Goal: Task Accomplishment & Management: Complete application form

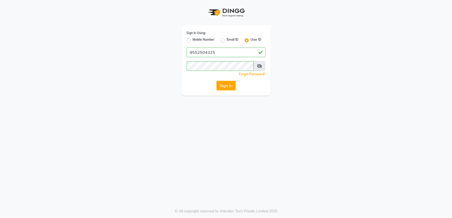
click at [193, 39] on label "Mobile Number" at bounding box center [204, 40] width 22 height 6
click at [193, 39] on input "Mobile Number" at bounding box center [194, 38] width 3 height 3
radio input "true"
radio input "false"
click at [214, 52] on input "Username" at bounding box center [235, 53] width 62 height 10
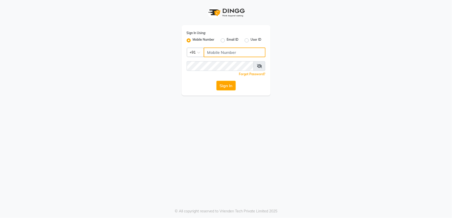
type input "9552504325"
click at [230, 87] on button "Sign In" at bounding box center [226, 86] width 19 height 10
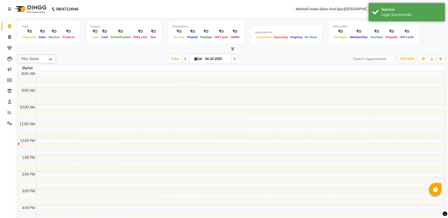
select select "en"
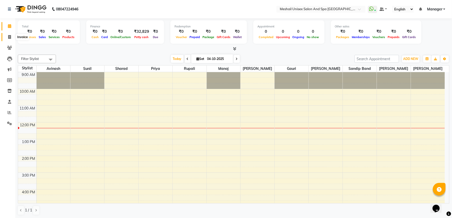
click at [10, 37] on icon at bounding box center [9, 37] width 3 height 4
select select "service"
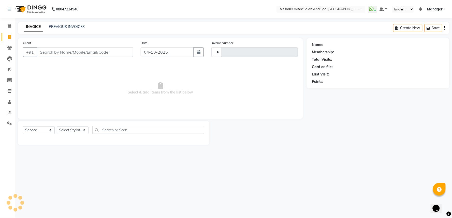
type input "3227"
select select "6711"
click at [46, 52] on input "Client" at bounding box center [85, 52] width 96 height 10
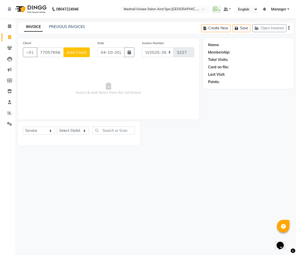
click at [132, 184] on div "08047224946 Select Location × Meshail Unisex Salon [GEOGRAPHIC_DATA] WhatsApp S…" at bounding box center [148, 127] width 296 height 255
click at [255, 218] on div "08047224946 Select Location × Meshail Unisex Salon [GEOGRAPHIC_DATA] WhatsApp S…" at bounding box center [148, 127] width 296 height 255
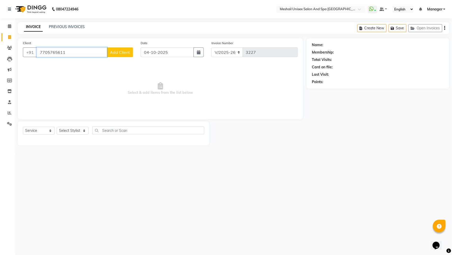
click at [70, 49] on input "7705765611" at bounding box center [72, 52] width 71 height 10
type input "7"
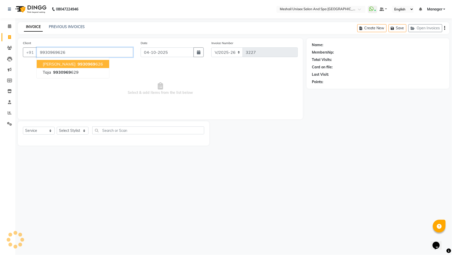
type input "9930969626"
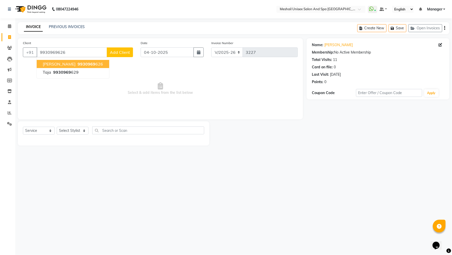
click at [77, 66] on ngb-highlight "9930969 626" at bounding box center [90, 63] width 26 height 5
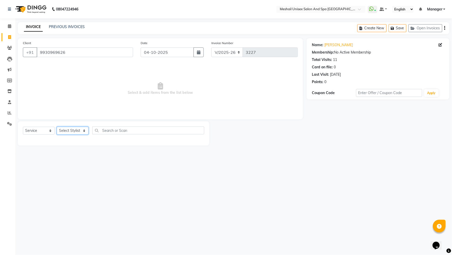
click at [85, 130] on select "Select Stylist Avinash gauri Manager [PERSON_NAME] [PERSON_NAME] [PERSON_NAME] …" at bounding box center [73, 131] width 32 height 8
select select "59348"
click at [57, 127] on select "Select Stylist Avinash gauri Manager [PERSON_NAME] [PERSON_NAME] [PERSON_NAME] …" at bounding box center [73, 131] width 32 height 8
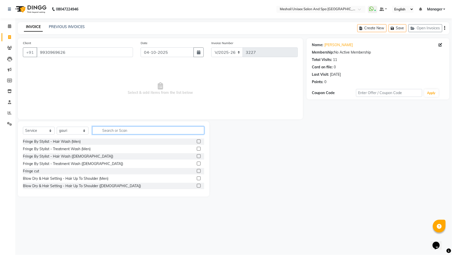
click at [120, 131] on input "text" at bounding box center [148, 130] width 112 height 8
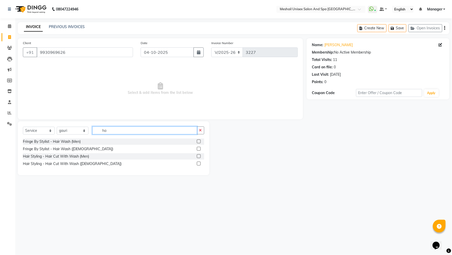
type input "h"
type input "blow"
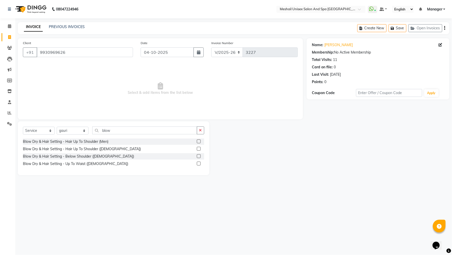
click at [197, 157] on label at bounding box center [199, 156] width 4 height 4
click at [197, 157] on input "checkbox" at bounding box center [198, 156] width 3 height 3
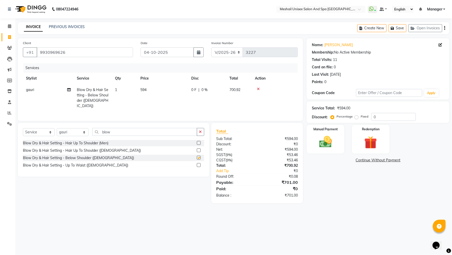
checkbox input "false"
click at [159, 92] on td "594" at bounding box center [162, 97] width 51 height 27
select select "59348"
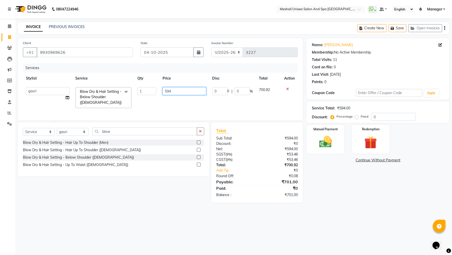
drag, startPoint x: 172, startPoint y: 89, endPoint x: 115, endPoint y: 89, distance: 56.8
click at [115, 89] on tr "Avinash gauri Manager [PERSON_NAME] [PERSON_NAME] [PERSON_NAME] Priya [PERSON_N…" at bounding box center [160, 97] width 275 height 27
type input "678"
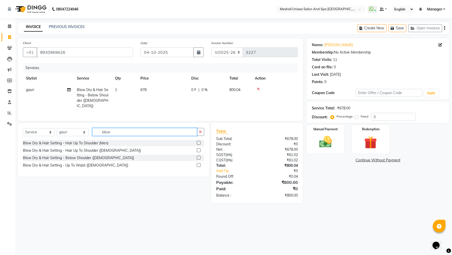
click at [120, 130] on input "blow" at bounding box center [144, 132] width 105 height 8
type input "b"
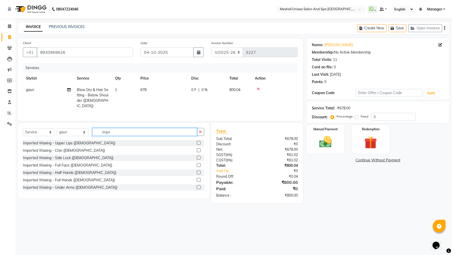
type input "impo"
click at [197, 178] on label at bounding box center [199, 180] width 4 height 4
click at [197, 178] on input "checkbox" at bounding box center [198, 179] width 3 height 3
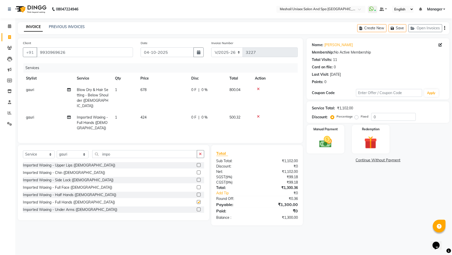
checkbox input "false"
click at [197, 207] on label at bounding box center [199, 209] width 4 height 4
click at [197, 208] on input "checkbox" at bounding box center [198, 209] width 3 height 3
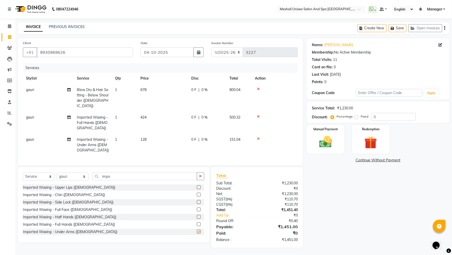
checkbox input "false"
click at [126, 180] on div "Select Service Product Membership Package Voucher Prepaid Gift Card Select Styl…" at bounding box center [114, 178] width 182 height 12
click at [124, 177] on input "impo" at bounding box center [144, 176] width 105 height 8
click at [197, 186] on label at bounding box center [199, 187] width 4 height 4
click at [197, 186] on input "checkbox" at bounding box center [198, 187] width 3 height 3
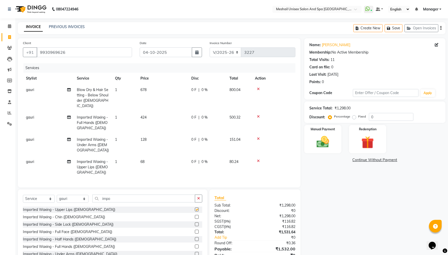
checkbox input "false"
click at [151, 141] on td "128" at bounding box center [162, 145] width 51 height 22
select select "59348"
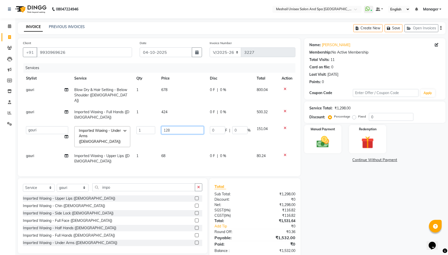
drag, startPoint x: 181, startPoint y: 125, endPoint x: 149, endPoint y: 124, distance: 32.1
click at [149, 124] on tr "Avinash gauri Manager [PERSON_NAME] [PERSON_NAME] [PERSON_NAME] Priya [PERSON_N…" at bounding box center [159, 136] width 273 height 27
type input "126"
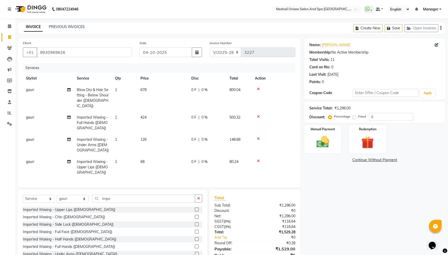
click at [148, 136] on td "126" at bounding box center [162, 145] width 51 height 22
select select "59348"
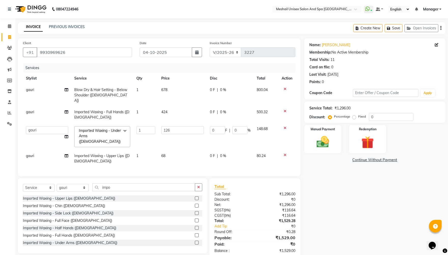
click at [171, 123] on td "126" at bounding box center [182, 136] width 49 height 27
click at [172, 126] on input "126" at bounding box center [182, 130] width 43 height 8
drag, startPoint x: 172, startPoint y: 122, endPoint x: 154, endPoint y: 125, distance: 18.5
click at [154, 125] on tr "Avinash gauri Manager [PERSON_NAME] [PERSON_NAME] [PERSON_NAME] Priya [PERSON_N…" at bounding box center [159, 136] width 273 height 27
type input "127"
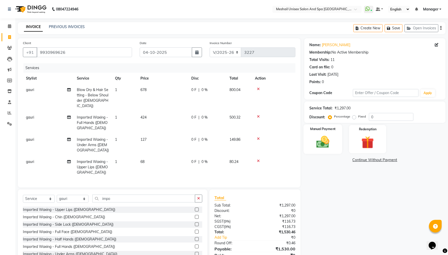
click at [324, 147] on img at bounding box center [322, 141] width 21 height 15
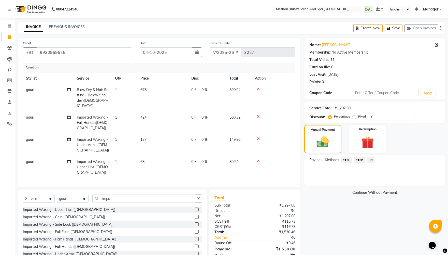
click at [370, 161] on span "UPI" at bounding box center [371, 160] width 8 height 6
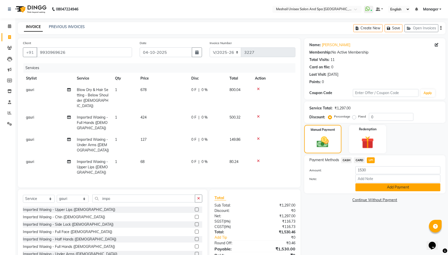
click at [380, 185] on button "Add Payment" at bounding box center [398, 187] width 85 height 8
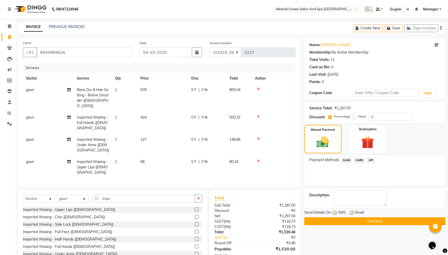
click at [355, 218] on button "Checkout" at bounding box center [374, 221] width 141 height 8
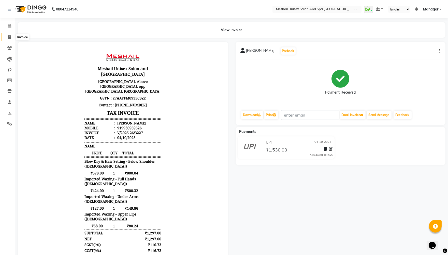
click at [10, 38] on icon at bounding box center [9, 37] width 3 height 4
select select "service"
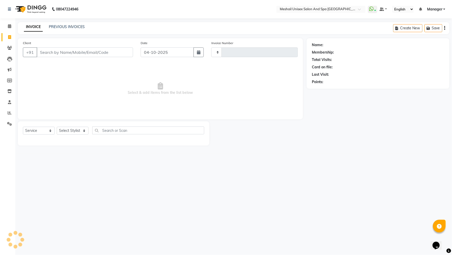
type input "3228"
select select "6711"
click at [84, 47] on div "Client +91" at bounding box center [78, 50] width 118 height 21
click at [80, 57] on input "Client" at bounding box center [85, 52] width 96 height 10
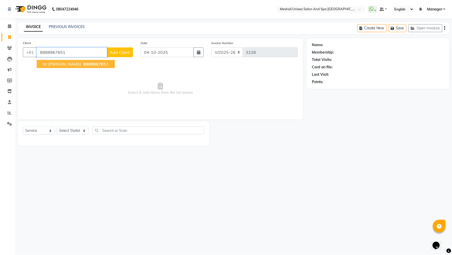
type input "8888967651"
click at [83, 65] on span "88889676" at bounding box center [93, 63] width 20 height 5
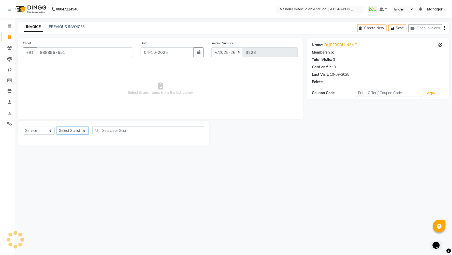
click at [84, 132] on select "Select Stylist Avinash gauri Manager [PERSON_NAME] [PERSON_NAME] [PERSON_NAME] …" at bounding box center [73, 131] width 32 height 8
select select "53322"
click at [57, 127] on select "Select Stylist Avinash gauri Manager [PERSON_NAME] [PERSON_NAME] [PERSON_NAME] …" at bounding box center [73, 131] width 32 height 8
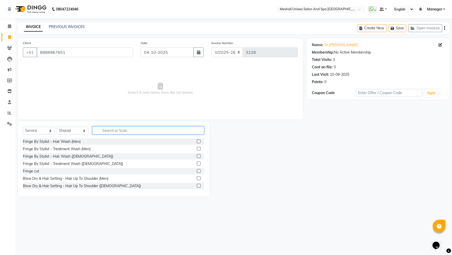
click at [105, 133] on input "text" at bounding box center [148, 130] width 112 height 8
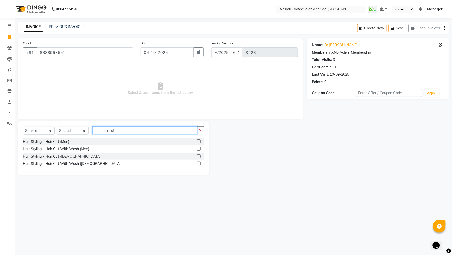
type input "hair cut"
click at [197, 149] on label at bounding box center [199, 149] width 4 height 4
click at [197, 149] on input "checkbox" at bounding box center [198, 148] width 3 height 3
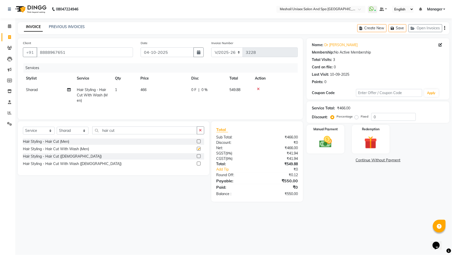
checkbox input "false"
click at [318, 142] on img at bounding box center [325, 141] width 21 height 15
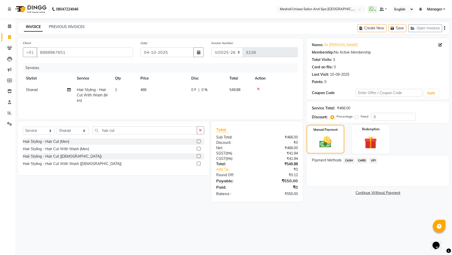
click at [375, 161] on span "UPI" at bounding box center [374, 160] width 8 height 6
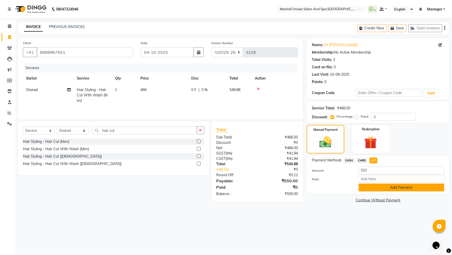
click at [379, 186] on button "Add Payment" at bounding box center [402, 187] width 86 height 8
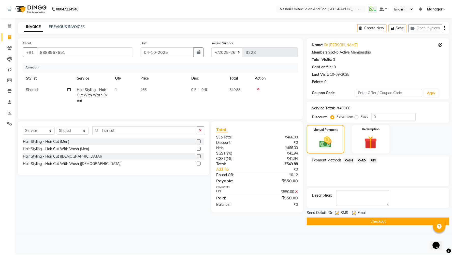
click at [375, 218] on button "Checkout" at bounding box center [378, 221] width 143 height 8
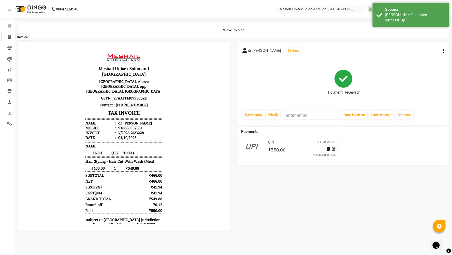
click at [9, 37] on icon at bounding box center [9, 37] width 3 height 4
select select "service"
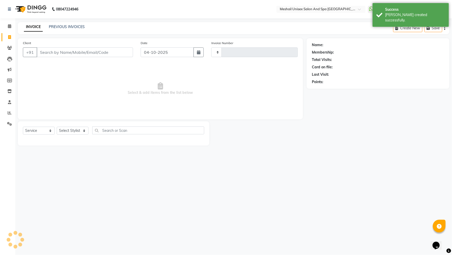
type input "3229"
select select "6711"
click at [81, 52] on input "Client" at bounding box center [85, 52] width 96 height 10
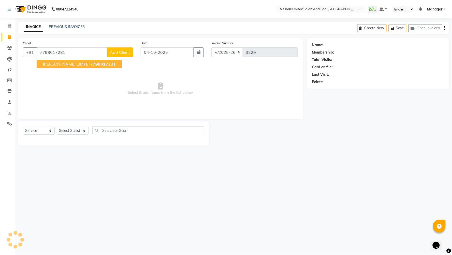
type input "7798017281"
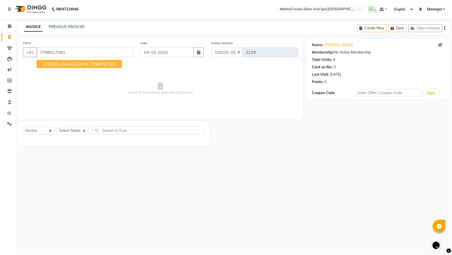
click at [90, 63] on span "7798017" at bounding box center [99, 63] width 18 height 5
click at [84, 129] on select "Select Stylist Avinash gauri Manager [PERSON_NAME] [PERSON_NAME] [PERSON_NAME] …" at bounding box center [73, 131] width 32 height 8
select select "53320"
click at [57, 127] on select "Select Stylist Avinash gauri Manager [PERSON_NAME] [PERSON_NAME] [PERSON_NAME] …" at bounding box center [73, 131] width 32 height 8
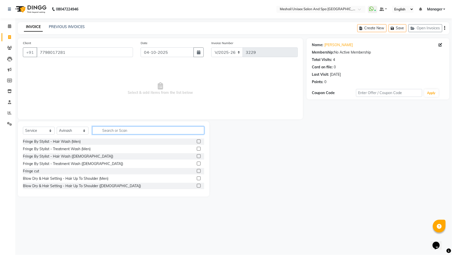
click at [123, 129] on input "text" at bounding box center [148, 130] width 112 height 8
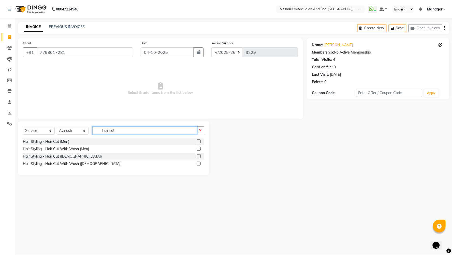
type input "hair cut"
click at [199, 161] on label at bounding box center [199, 163] width 4 height 4
click at [199, 162] on input "checkbox" at bounding box center [198, 163] width 3 height 3
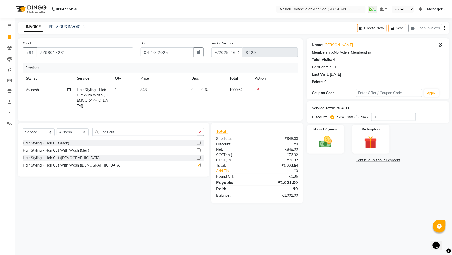
checkbox input "false"
click at [198, 156] on label at bounding box center [199, 158] width 4 height 4
click at [198, 156] on input "checkbox" at bounding box center [198, 157] width 3 height 3
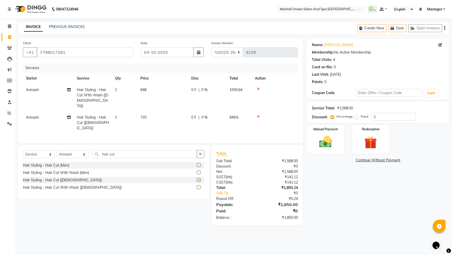
checkbox input "false"
click at [328, 146] on img at bounding box center [325, 141] width 21 height 15
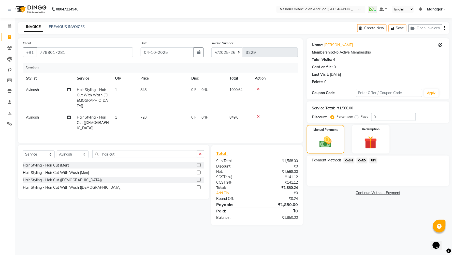
click at [372, 159] on span "UPI" at bounding box center [374, 160] width 8 height 6
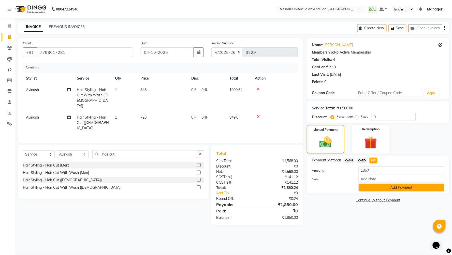
click at [366, 191] on button "Add Payment" at bounding box center [402, 187] width 86 height 8
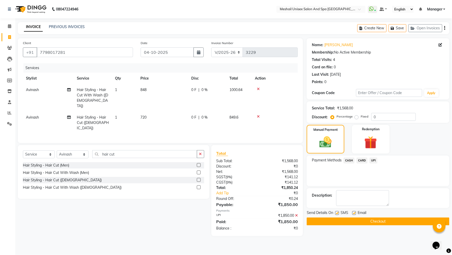
click at [362, 217] on button "Checkout" at bounding box center [378, 221] width 143 height 8
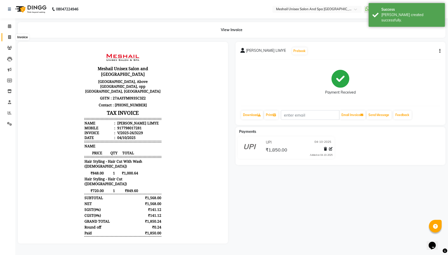
click at [10, 39] on icon at bounding box center [9, 37] width 3 height 4
select select "service"
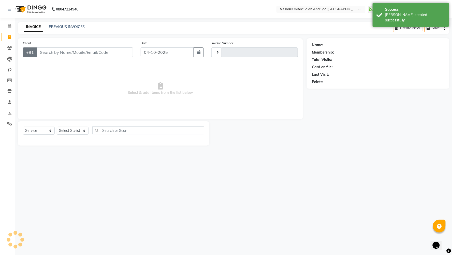
type input "3230"
select select "6711"
click at [95, 63] on span "Select & add items from the list below" at bounding box center [160, 88] width 275 height 51
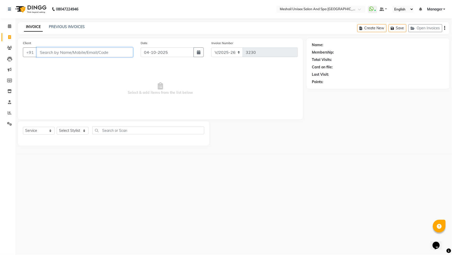
click at [90, 49] on input "Client" at bounding box center [85, 52] width 96 height 10
type input "8149631912"
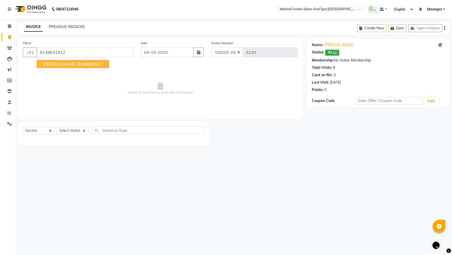
click at [80, 62] on span "8149631" at bounding box center [87, 63] width 18 height 5
click at [82, 130] on select "Select Stylist Avinash gauri Manager [PERSON_NAME] [PERSON_NAME] [PERSON_NAME] …" at bounding box center [73, 131] width 32 height 8
select select "53320"
click at [57, 127] on select "Select Stylist Avinash gauri Manager [PERSON_NAME] [PERSON_NAME] [PERSON_NAME] …" at bounding box center [73, 131] width 32 height 8
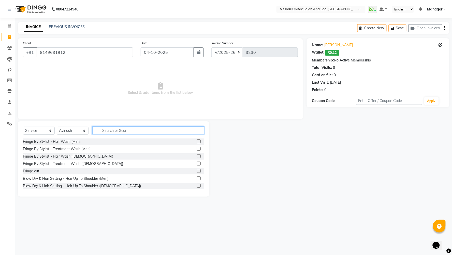
click at [110, 133] on input "text" at bounding box center [148, 130] width 112 height 8
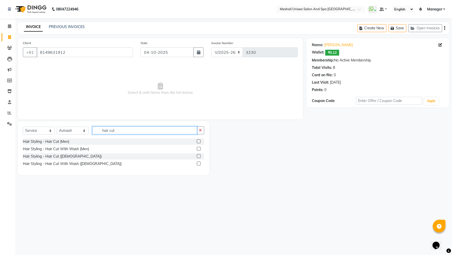
type input "hair cut"
click at [199, 149] on label at bounding box center [199, 149] width 4 height 4
click at [199, 149] on input "checkbox" at bounding box center [198, 148] width 3 height 3
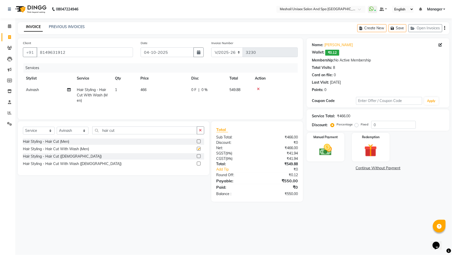
checkbox input "false"
click at [324, 149] on img at bounding box center [325, 149] width 21 height 15
click at [372, 168] on span "UPI" at bounding box center [374, 168] width 8 height 6
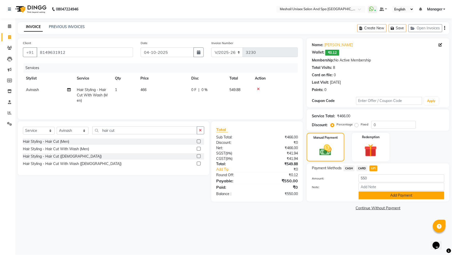
click at [380, 194] on button "Add Payment" at bounding box center [402, 195] width 86 height 8
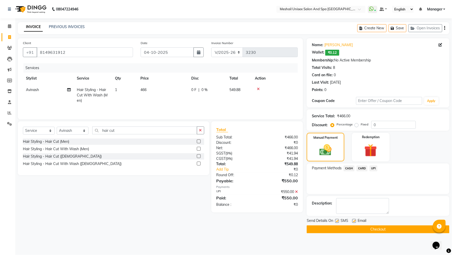
click at [383, 218] on button "Checkout" at bounding box center [378, 229] width 143 height 8
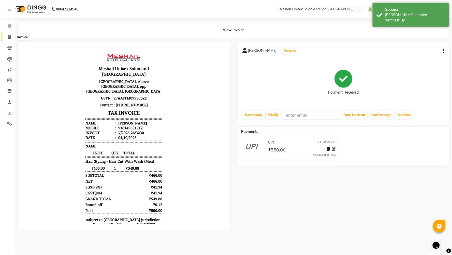
click at [9, 37] on icon at bounding box center [9, 37] width 3 height 4
select select "service"
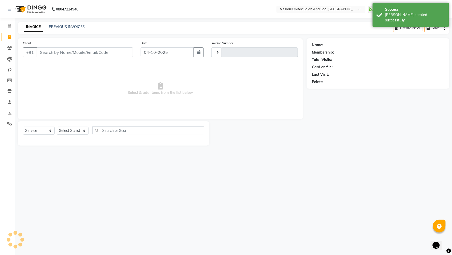
type input "3231"
select select "6711"
click at [75, 27] on link "PREVIOUS INVOICES" at bounding box center [67, 26] width 36 height 5
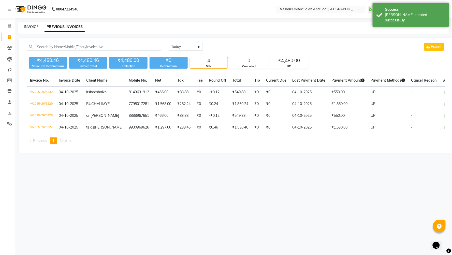
click at [29, 29] on link "INVOICE" at bounding box center [31, 26] width 15 height 5
select select "service"
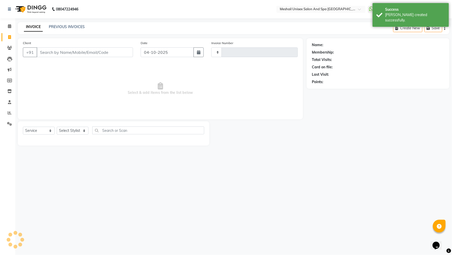
type input "3231"
select select "6711"
click at [46, 53] on input "Client" at bounding box center [85, 52] width 96 height 10
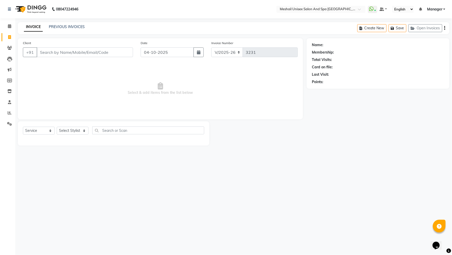
click at [44, 53] on input "Client" at bounding box center [85, 52] width 96 height 10
type input "8788779776"
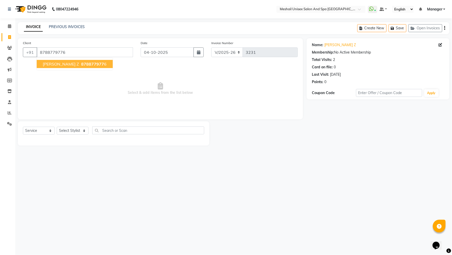
click at [63, 65] on button "[PERSON_NAME] z 878877977 6" at bounding box center [75, 64] width 76 height 8
click at [82, 131] on select "Select Stylist Avinash gauri Manager [PERSON_NAME] [PERSON_NAME] [PERSON_NAME] …" at bounding box center [73, 131] width 32 height 8
select select "53323"
click at [57, 127] on select "Select Stylist Avinash gauri Manager [PERSON_NAME] [PERSON_NAME] [PERSON_NAME] …" at bounding box center [73, 131] width 32 height 8
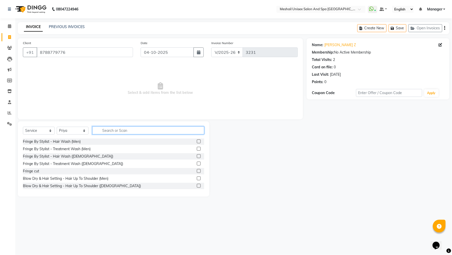
click at [112, 127] on input "text" at bounding box center [148, 130] width 112 height 8
type input "f"
type input "impo"
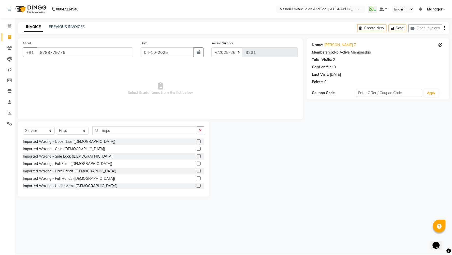
click at [197, 177] on label at bounding box center [199, 178] width 4 height 4
click at [197, 177] on input "checkbox" at bounding box center [198, 178] width 3 height 3
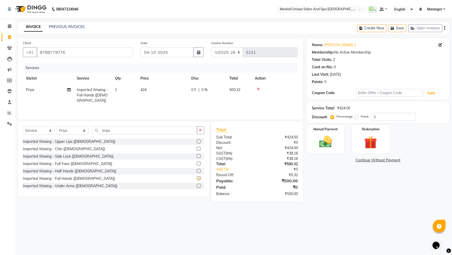
checkbox input "false"
click at [162, 93] on td "424" at bounding box center [162, 95] width 51 height 22
select select "53323"
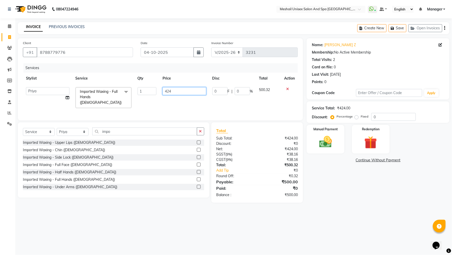
drag, startPoint x: 187, startPoint y: 89, endPoint x: 40, endPoint y: 89, distance: 146.9
click at [40, 89] on tr "Avinash gauri Manager [PERSON_NAME] [PERSON_NAME] [PERSON_NAME] Priya [PERSON_N…" at bounding box center [160, 97] width 275 height 27
type input "466"
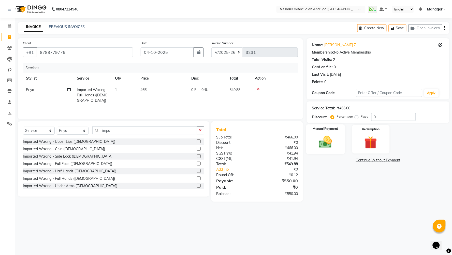
click at [327, 144] on img at bounding box center [325, 141] width 21 height 15
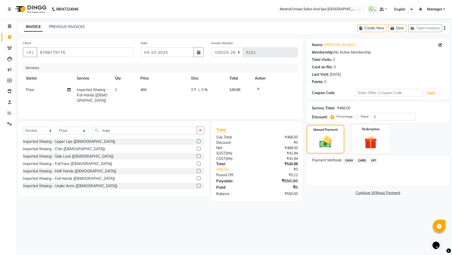
click at [372, 159] on span "UPI" at bounding box center [374, 160] width 8 height 6
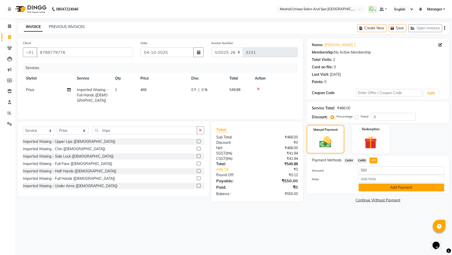
click at [375, 188] on button "Add Payment" at bounding box center [402, 187] width 86 height 8
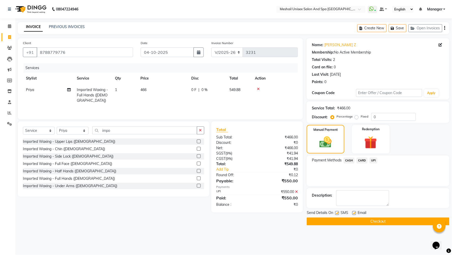
click at [368, 218] on button "Checkout" at bounding box center [378, 221] width 143 height 8
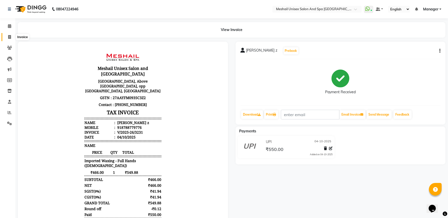
click at [11, 37] on span at bounding box center [9, 37] width 9 height 6
select select "service"
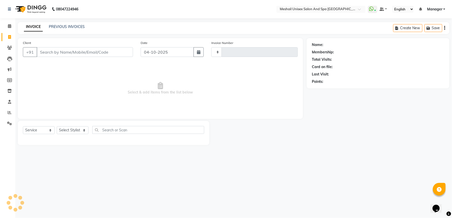
type input "3232"
select select "6711"
click at [63, 26] on link "PREVIOUS INVOICES" at bounding box center [67, 26] width 36 height 5
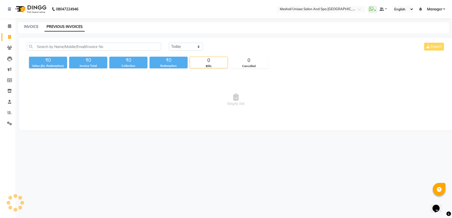
click at [250, 196] on div "08047224946 Select Location × Meshail Unisex Salon [GEOGRAPHIC_DATA] WhatsApp S…" at bounding box center [226, 109] width 452 height 218
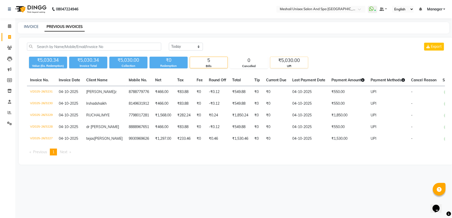
click at [272, 63] on div "₹5,030.00" at bounding box center [290, 60] width 38 height 7
click at [284, 62] on div "₹5,030.00" at bounding box center [290, 60] width 38 height 7
click at [184, 46] on select "[DATE] [DATE] Custom Range" at bounding box center [186, 47] width 34 height 8
select select "yesterday"
click at [169, 43] on select "[DATE] [DATE] Custom Range" at bounding box center [186, 47] width 34 height 8
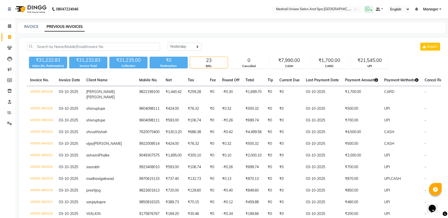
click at [370, 9] on icon at bounding box center [368, 8] width 5 height 5
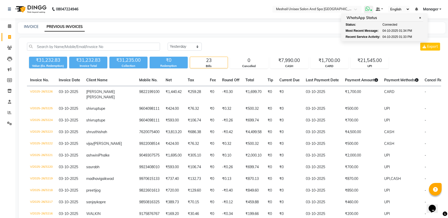
click at [408, 27] on ul "Status: Connected Most Recent Message: [DATE] 01:34 PM Recent Service Activity:…" at bounding box center [385, 30] width 78 height 17
click at [410, 26] on div "Status: Connected" at bounding box center [385, 24] width 78 height 5
click at [370, 31] on div "Most Recent Message:" at bounding box center [360, 31] width 28 height 5
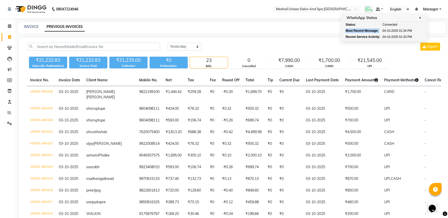
click at [370, 31] on div "Most Recent Message:" at bounding box center [360, 31] width 28 height 5
click at [314, 34] on main "INVOICE PREVIOUS INVOICES [DATE] [DATE] Custom Range Export ₹31,232.83 Value (E…" at bounding box center [231, 207] width 433 height 371
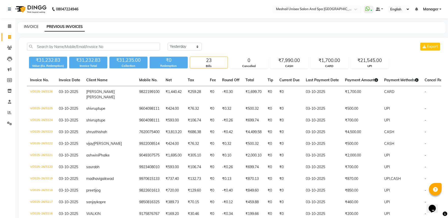
click at [33, 26] on link "INVOICE" at bounding box center [31, 26] width 15 height 5
select select "service"
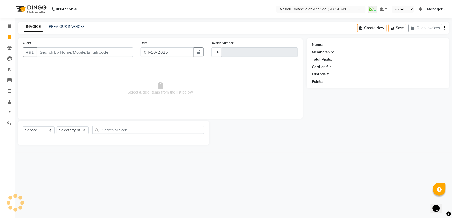
type input "3232"
select select "6711"
click at [54, 55] on input "Client" at bounding box center [85, 52] width 96 height 10
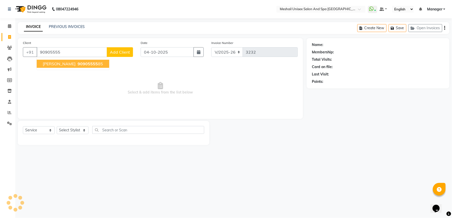
click at [82, 63] on span "90905555" at bounding box center [88, 63] width 20 height 5
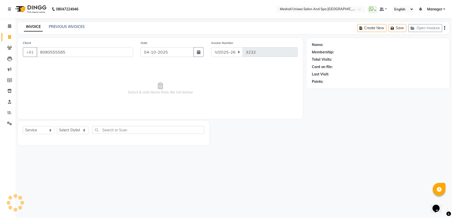
type input "9090555585"
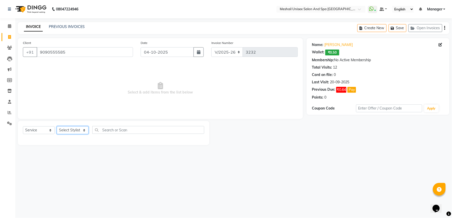
click at [85, 133] on select "Select Stylist Avinash gauri Manager [PERSON_NAME] [PERSON_NAME] [PERSON_NAME] …" at bounding box center [73, 131] width 32 height 8
select select "53322"
click at [57, 127] on select "Select Stylist Avinash gauri Manager [PERSON_NAME] [PERSON_NAME] [PERSON_NAME] …" at bounding box center [73, 131] width 32 height 8
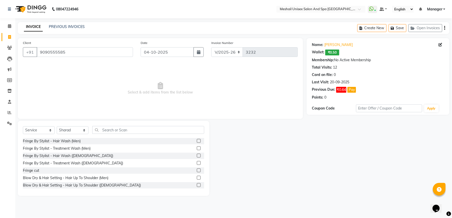
drag, startPoint x: 116, startPoint y: 137, endPoint x: 113, endPoint y: 133, distance: 5.4
click at [115, 136] on div "Select Service Product Membership Package Voucher Prepaid Gift Card Select Styl…" at bounding box center [114, 132] width 182 height 12
click at [113, 133] on input "text" at bounding box center [148, 130] width 112 height 8
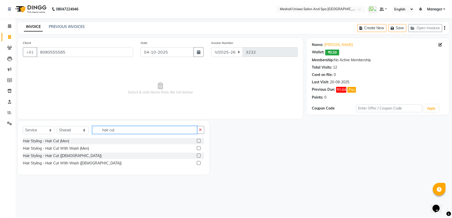
type input "hair cut"
click at [197, 148] on label at bounding box center [199, 149] width 4 height 4
click at [197, 148] on input "checkbox" at bounding box center [198, 148] width 3 height 3
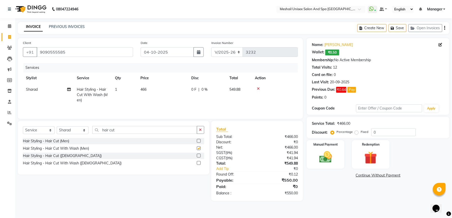
checkbox input "false"
click at [317, 157] on img at bounding box center [325, 157] width 21 height 15
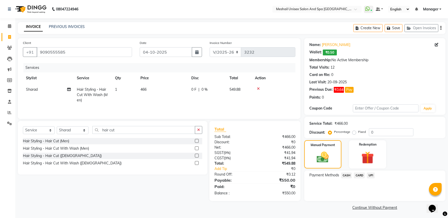
click at [373, 174] on span "UPI" at bounding box center [371, 176] width 8 height 6
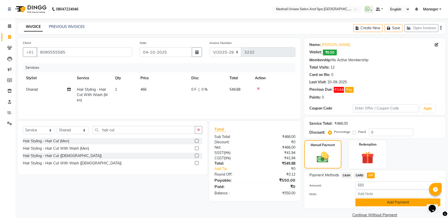
click at [369, 202] on button "Add Payment" at bounding box center [398, 203] width 85 height 8
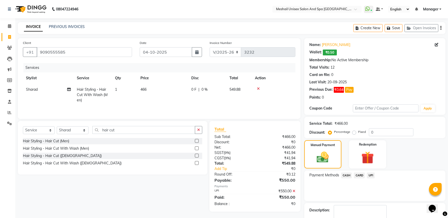
scroll to position [30, 0]
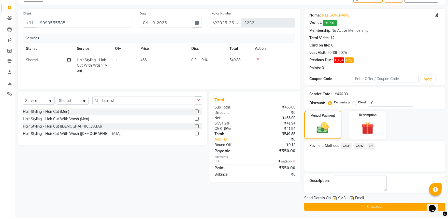
click at [353, 205] on button "Checkout" at bounding box center [374, 207] width 141 height 8
